Goal: Task Accomplishment & Management: Use online tool/utility

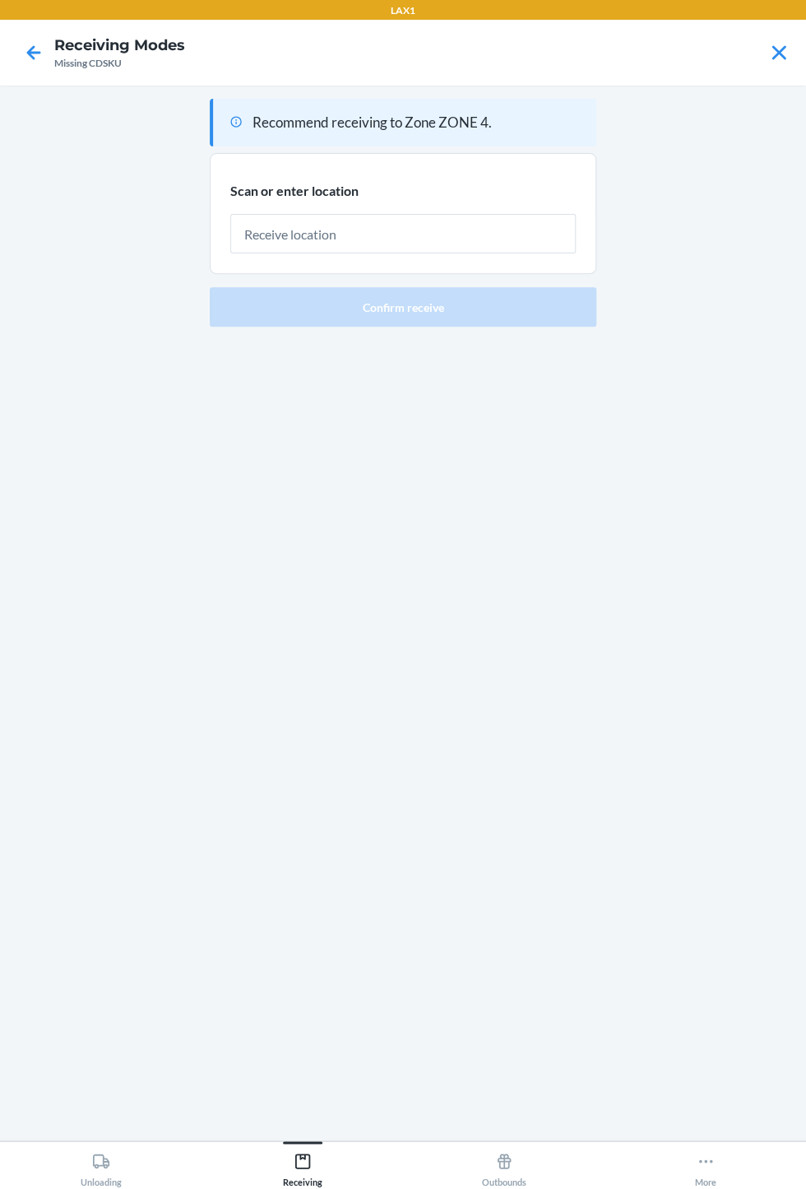
click at [199, 465] on main "Recommend receiving to Zone ZONE 4. Scan or enter location [GEOGRAPHIC_DATA] re…" at bounding box center [403, 613] width 806 height 1055
click at [777, 64] on icon at bounding box center [779, 53] width 28 height 28
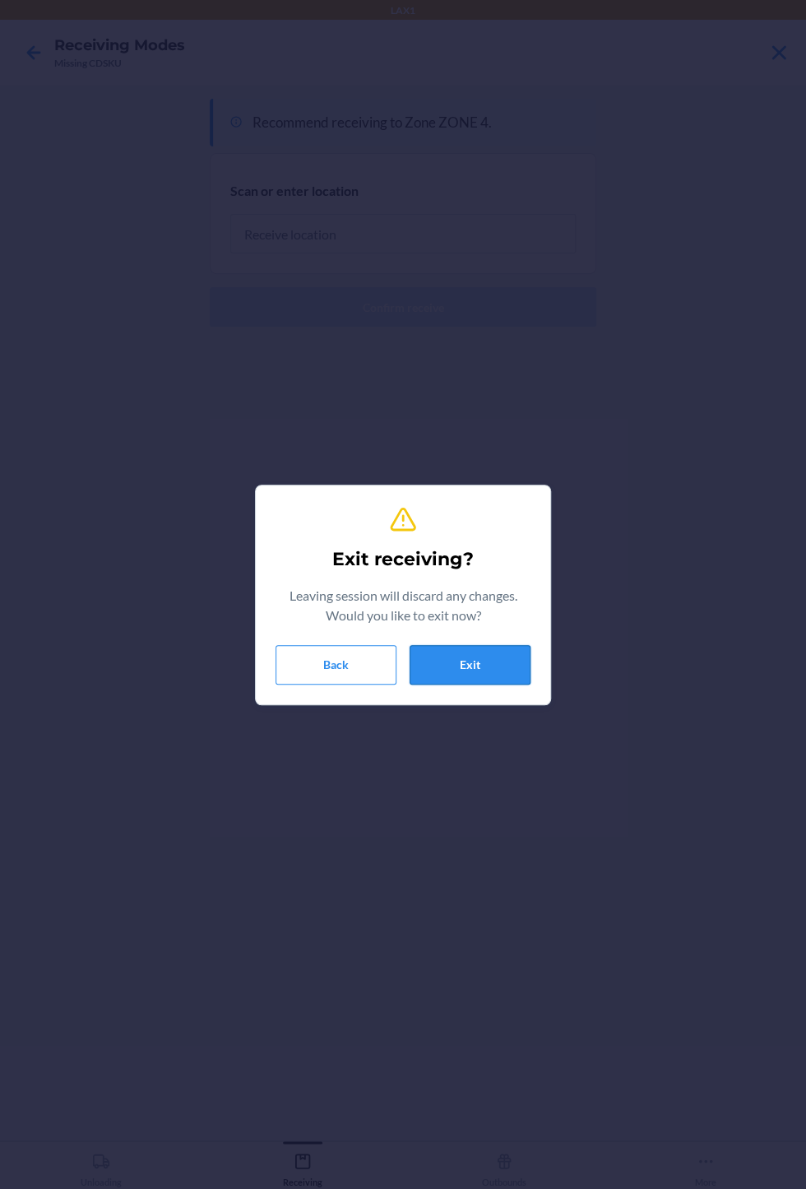
click at [470, 664] on button "Exit" at bounding box center [470, 665] width 121 height 40
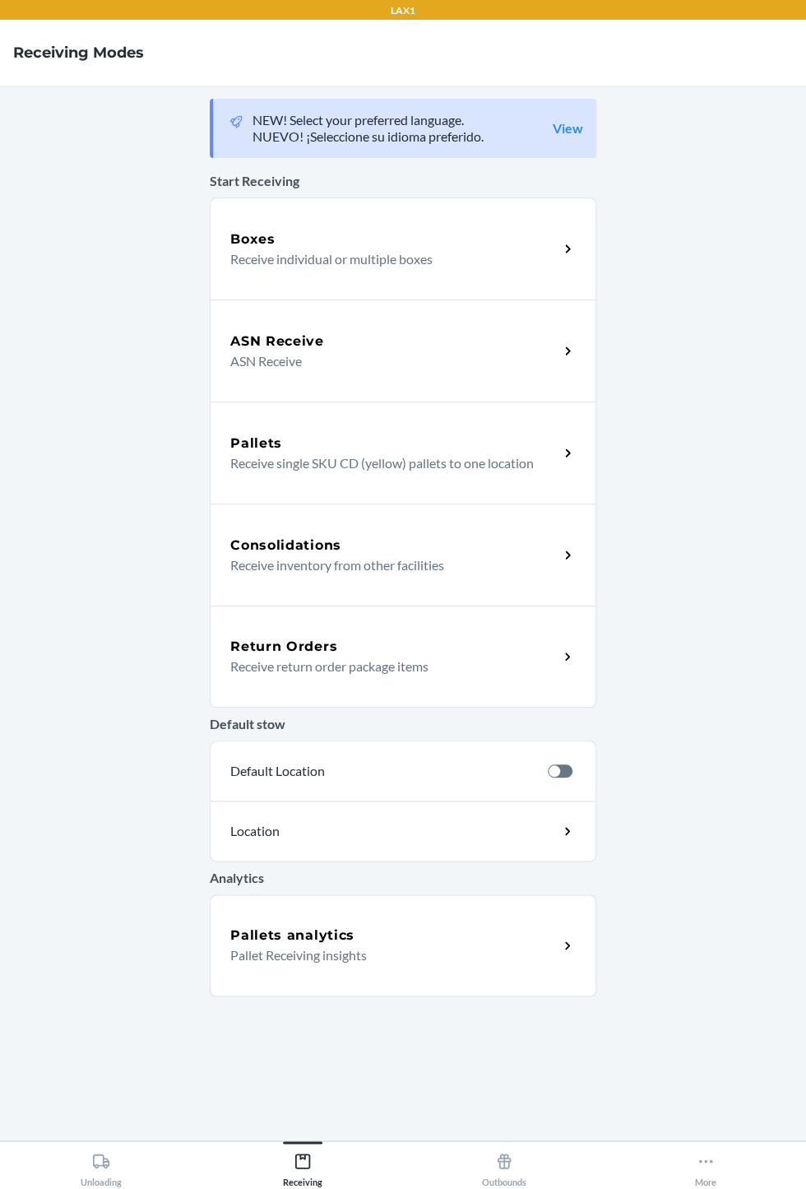
click at [487, 249] on p "Receive individual or multiple boxes" at bounding box center [387, 259] width 315 height 20
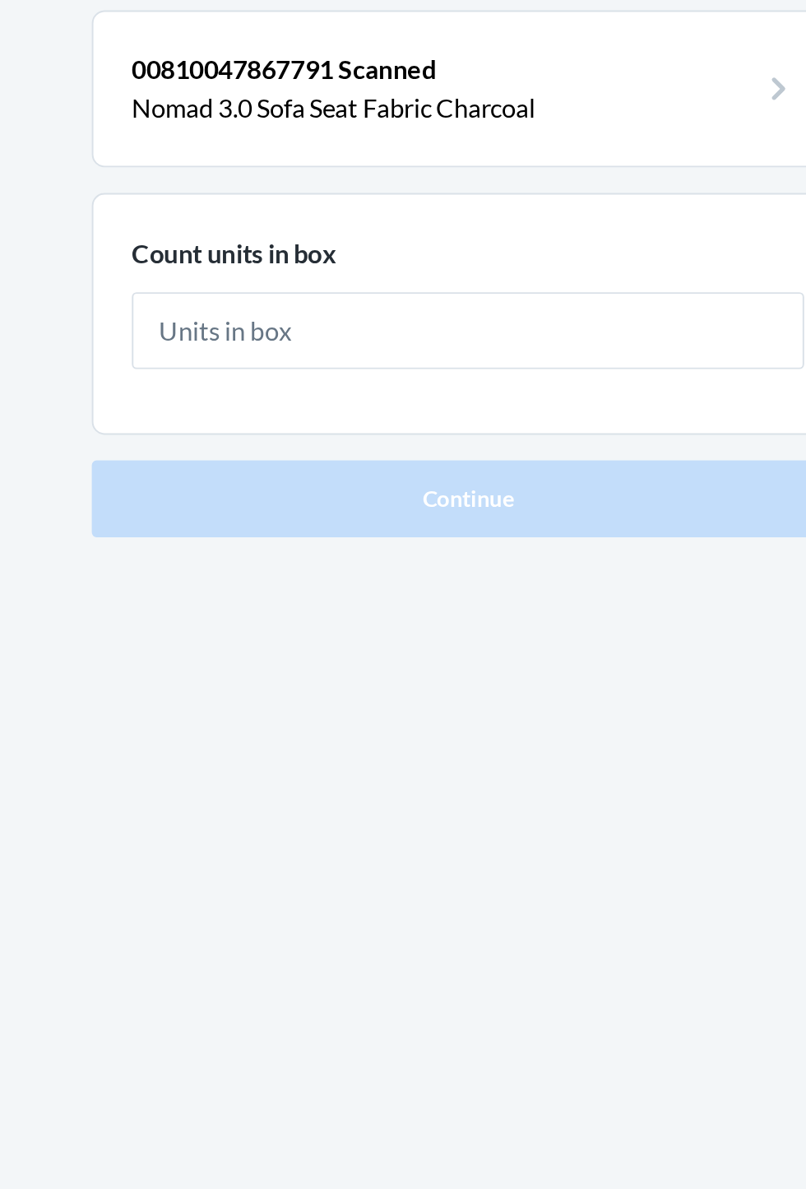
type input "2"
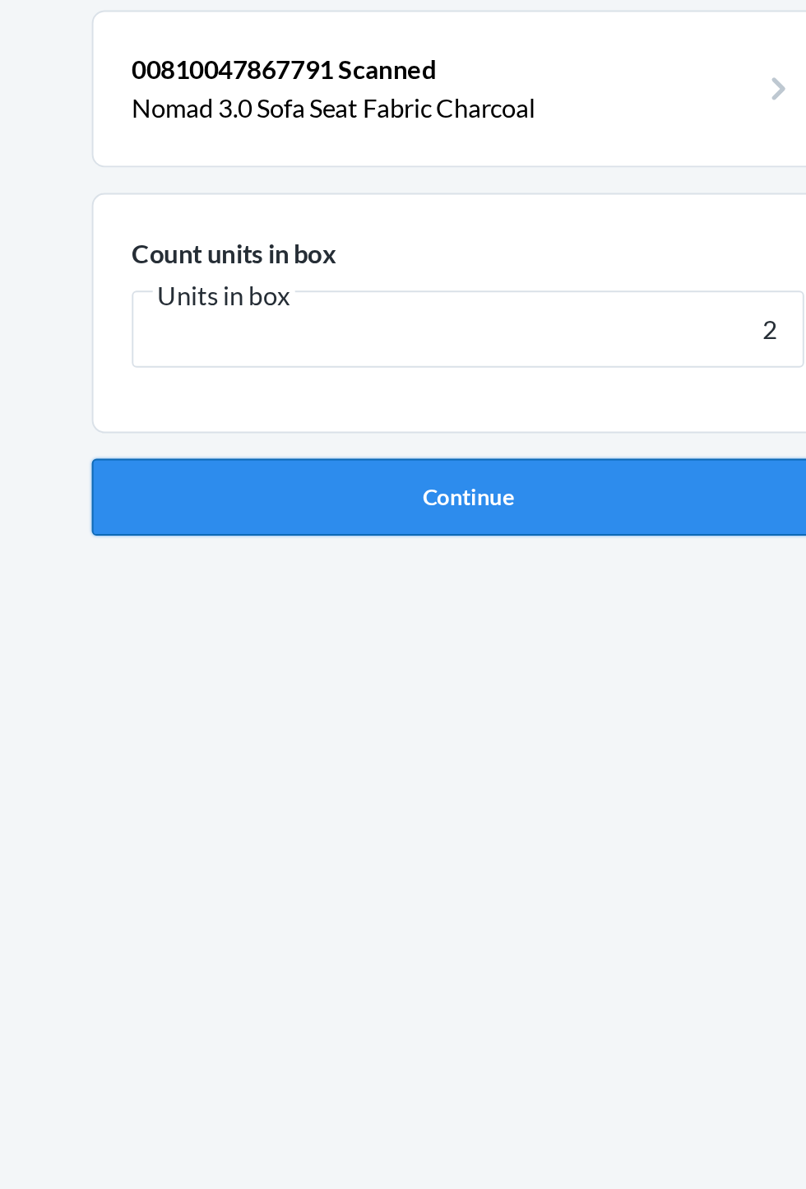
click at [475, 346] on button "Continue" at bounding box center [403, 349] width 387 height 40
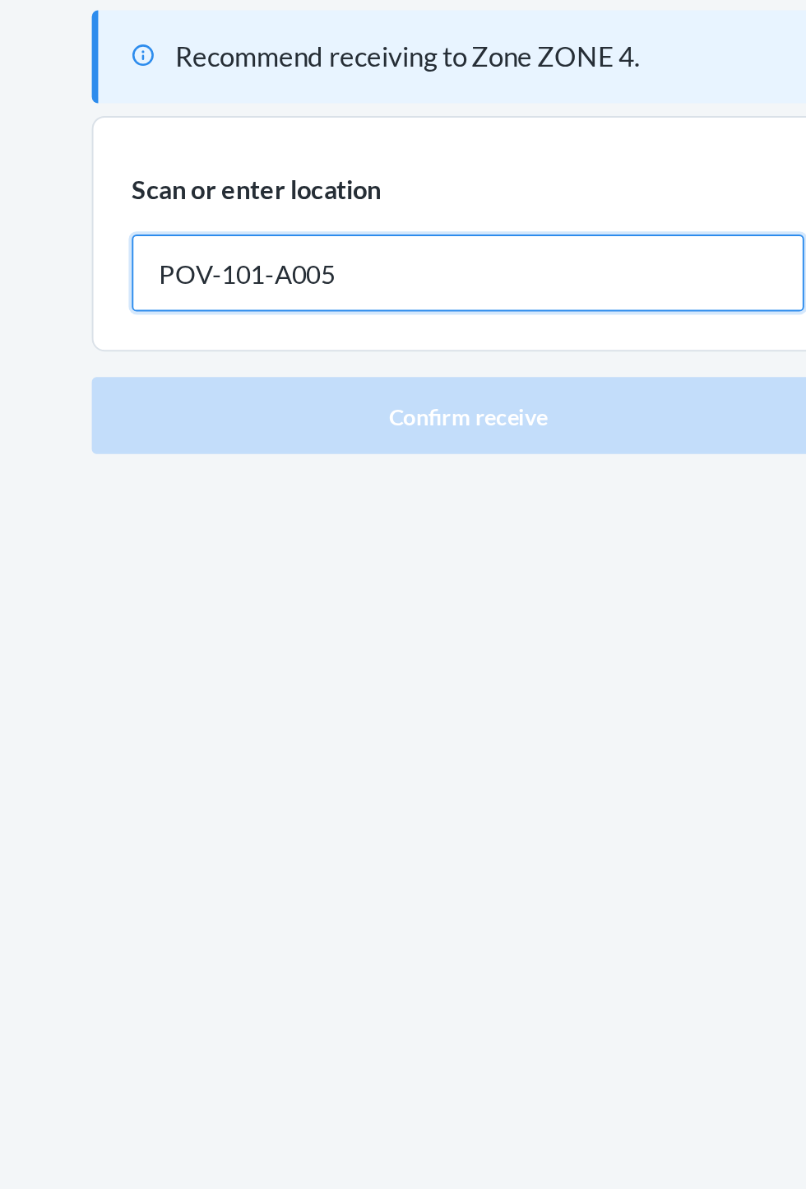
type input "POV-101-A005"
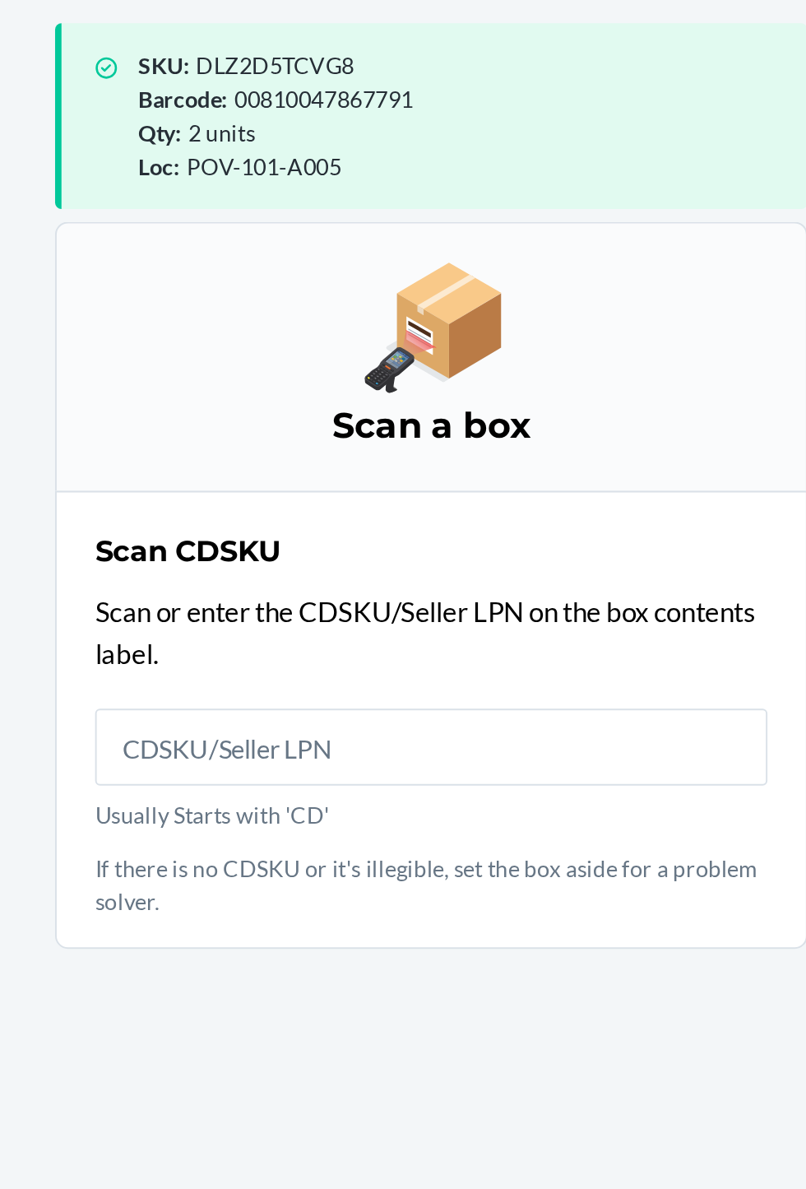
click at [415, 495] on input "Usually Starts with 'CD'" at bounding box center [403, 478] width 346 height 40
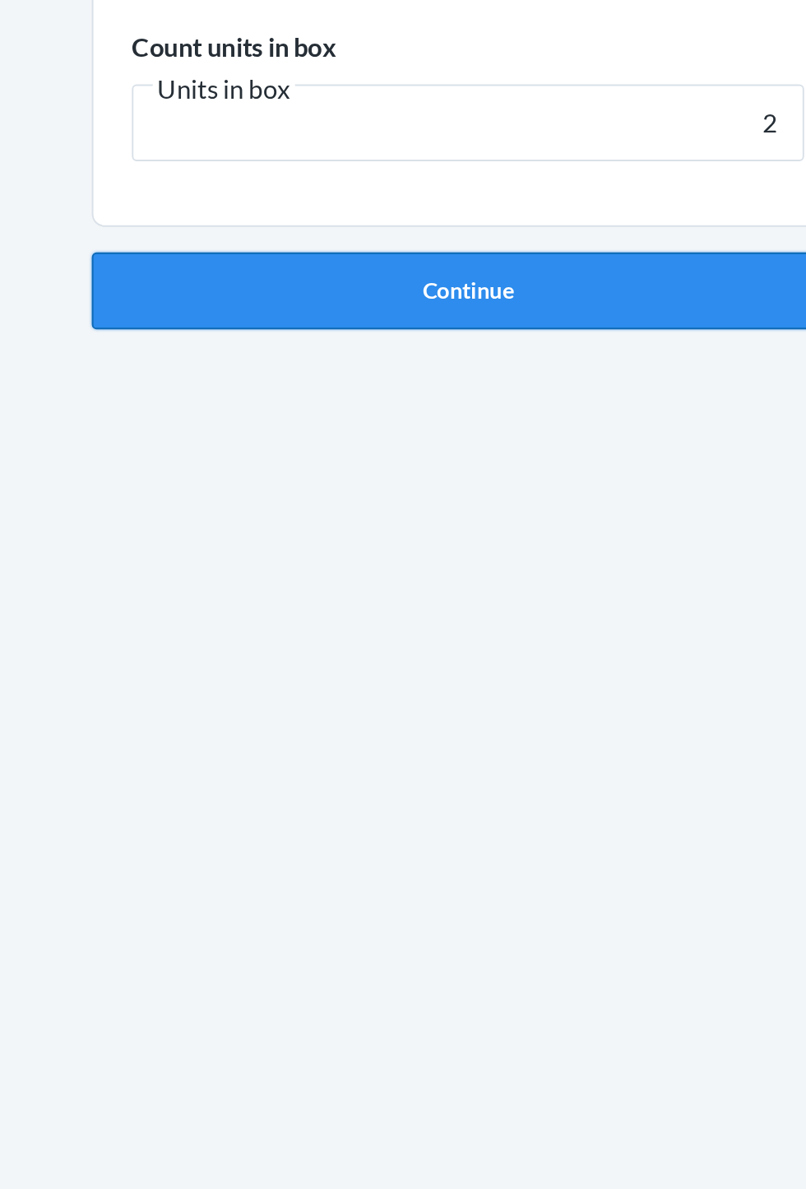
type input "2"
click at [454, 359] on button "Continue" at bounding box center [403, 349] width 387 height 40
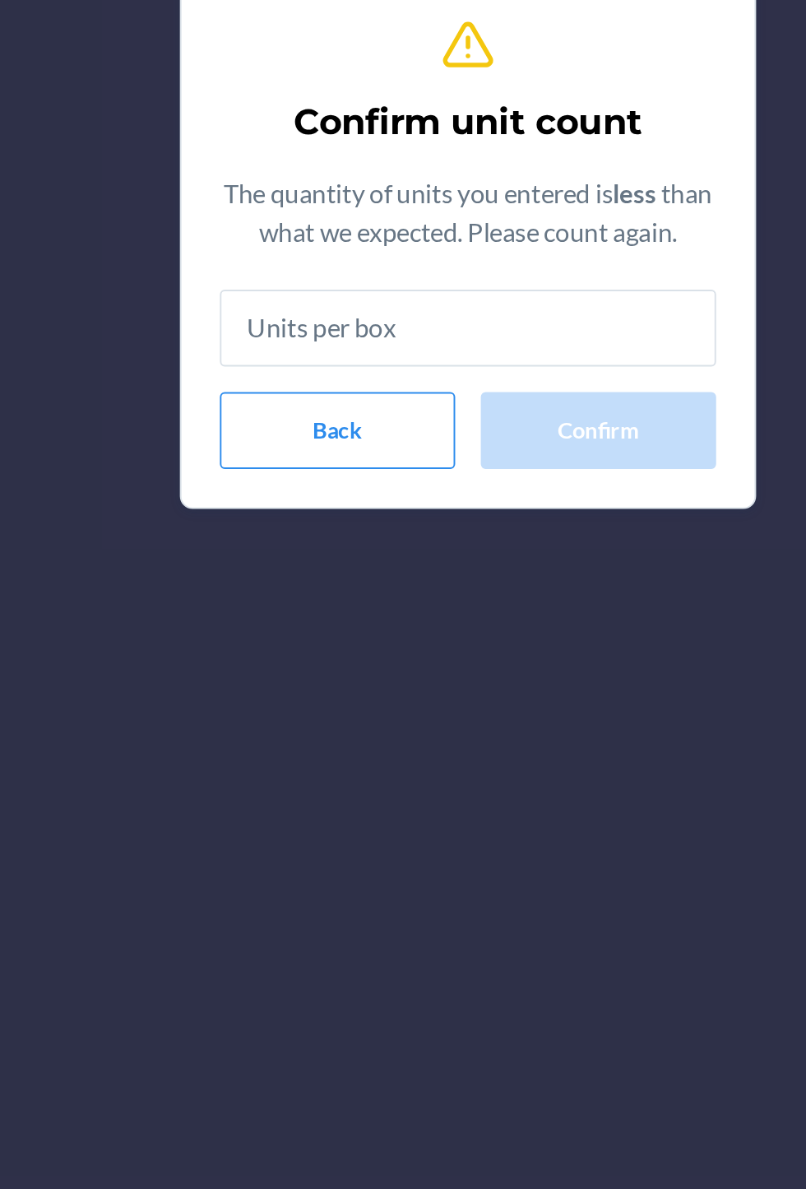
type input "2"
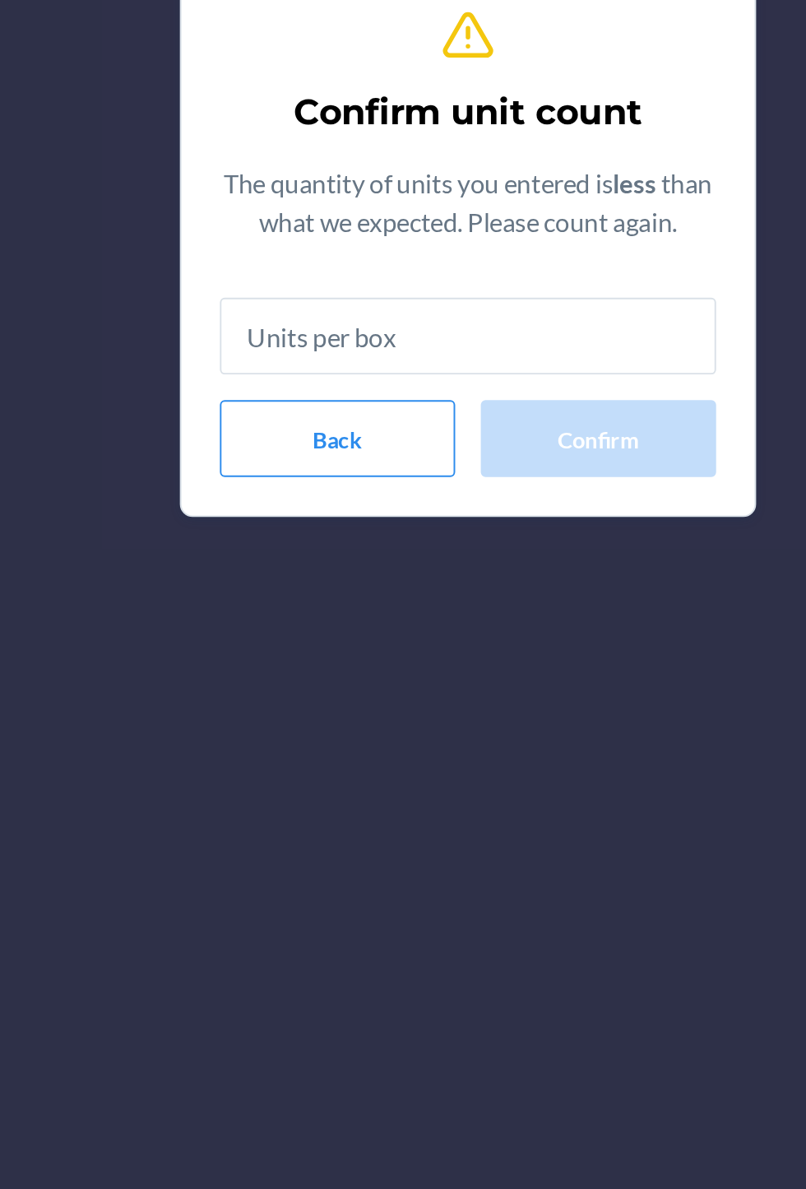
type input "6"
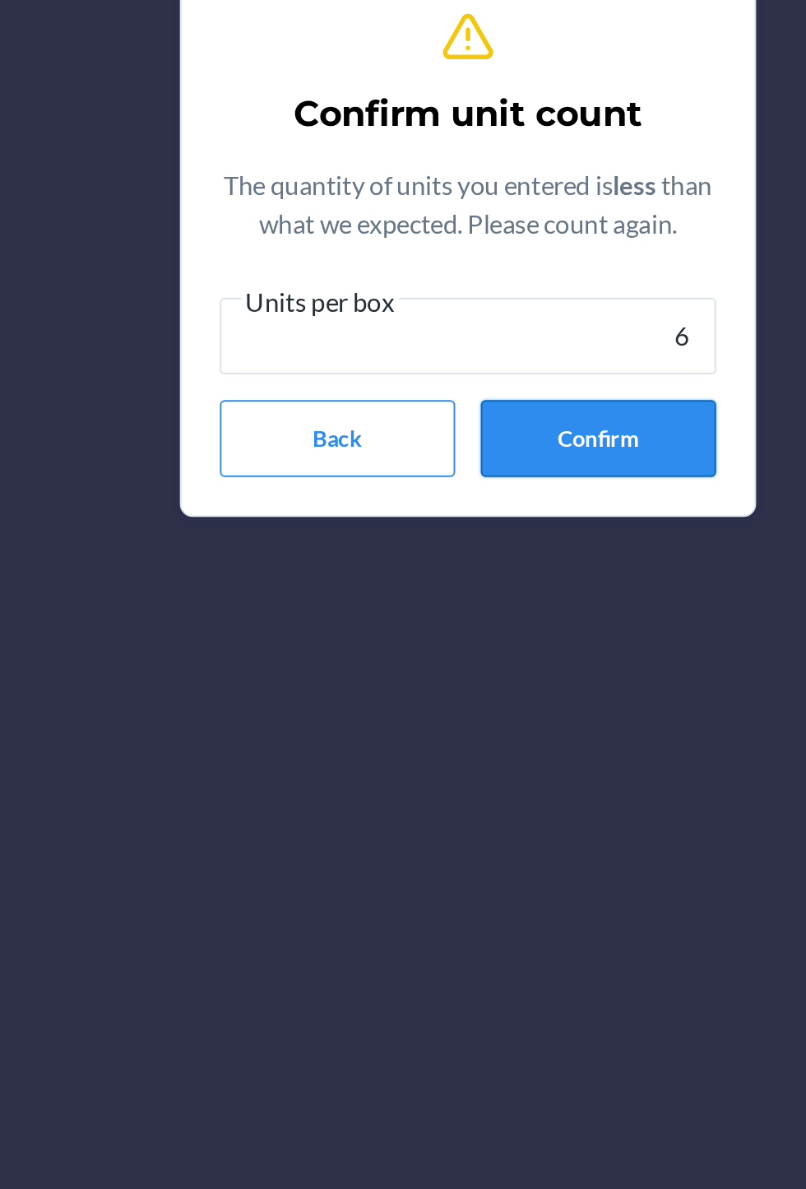
click at [496, 707] on button "Confirm" at bounding box center [470, 696] width 121 height 40
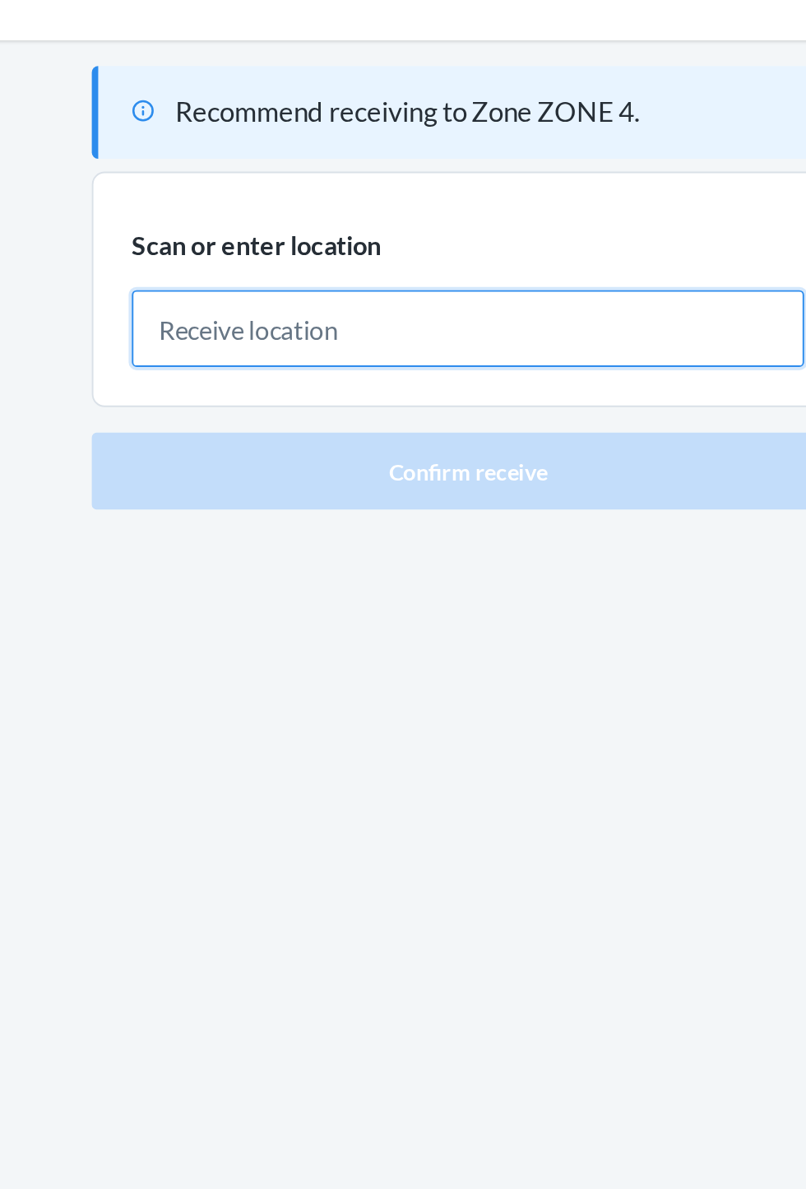
click at [369, 236] on input "text" at bounding box center [403, 234] width 346 height 40
type input "POV-100-A046"
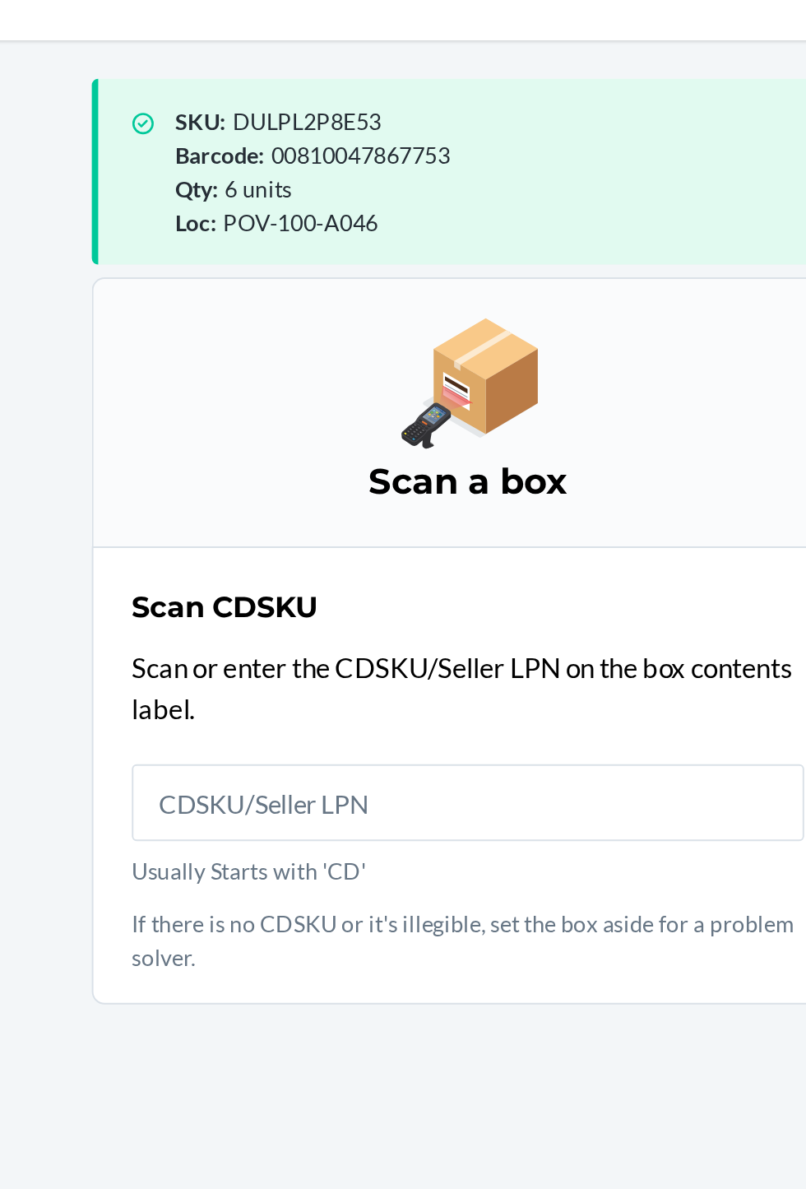
scroll to position [7, 0]
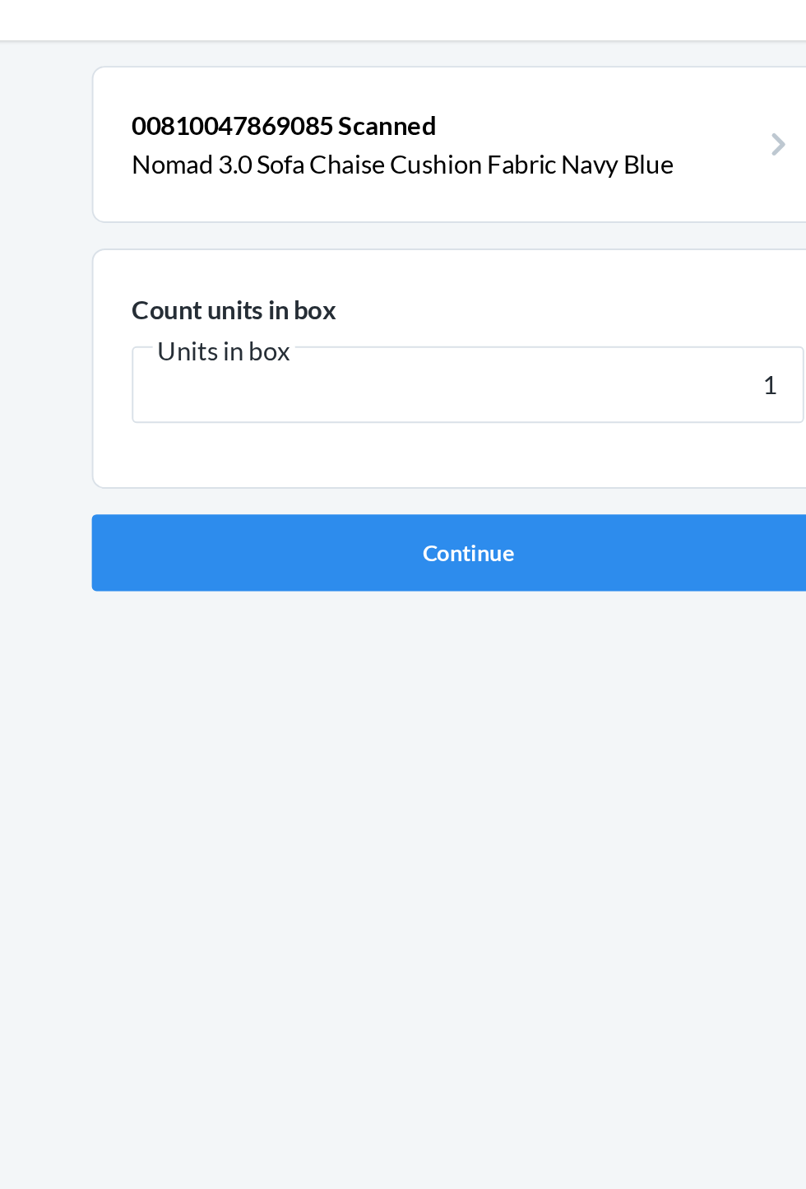
type input "10"
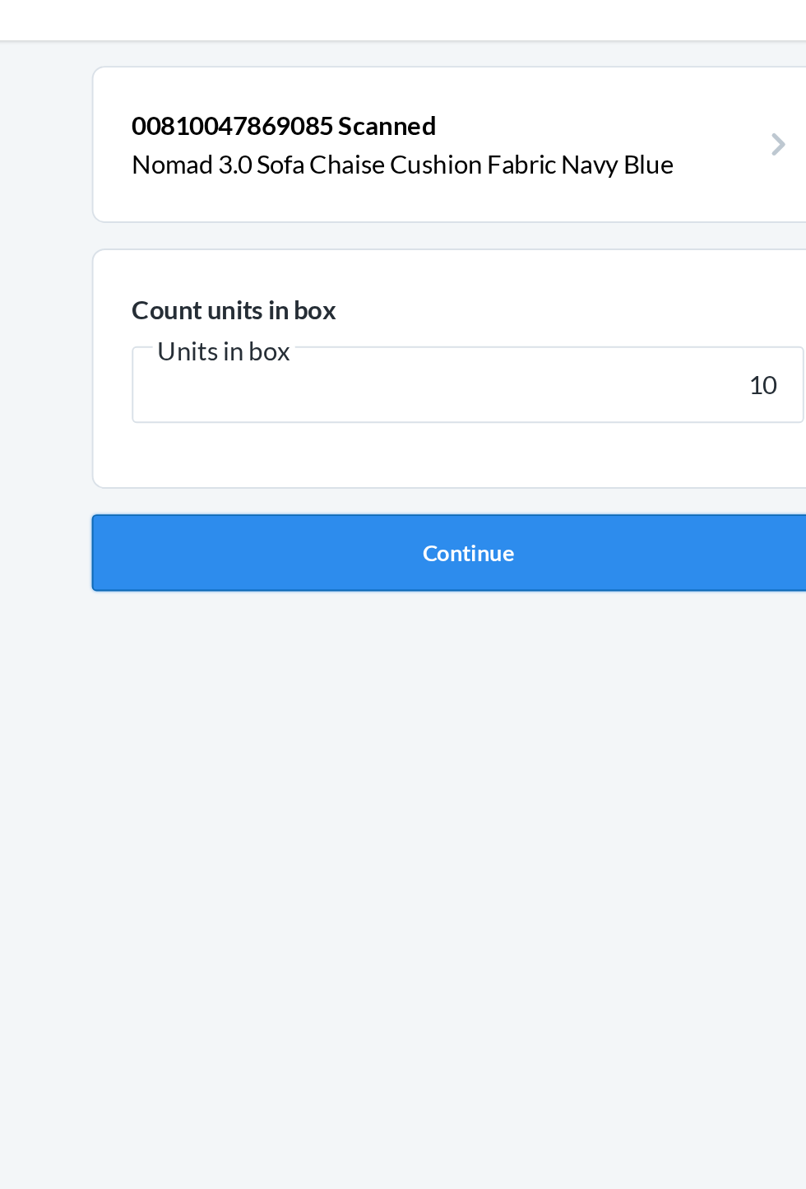
click at [451, 331] on button "Continue" at bounding box center [403, 349] width 387 height 40
